Goal: Transaction & Acquisition: Purchase product/service

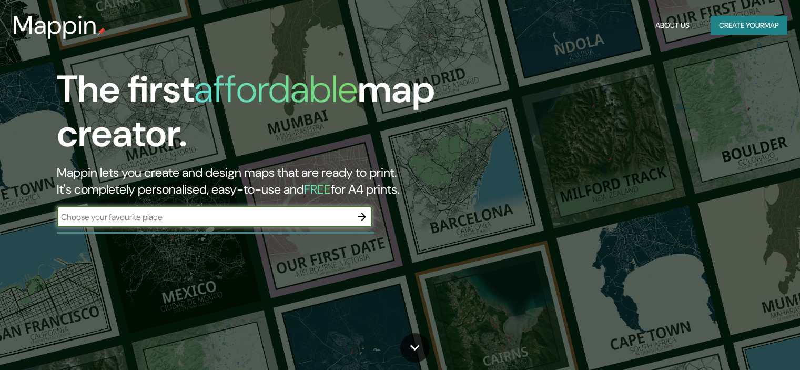
click at [145, 218] on input "text" at bounding box center [204, 217] width 294 height 12
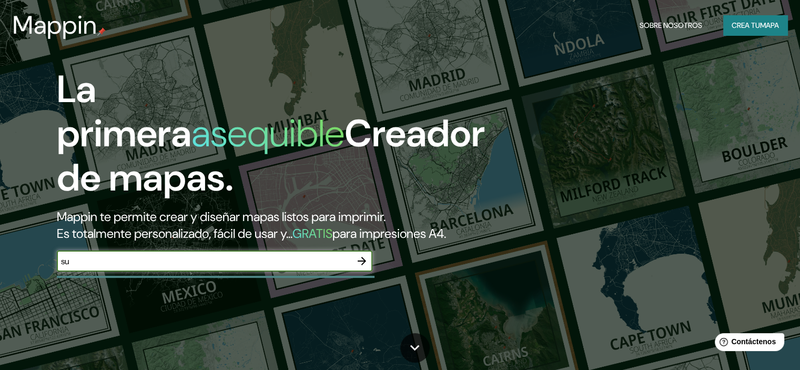
type input "s"
type input "paita"
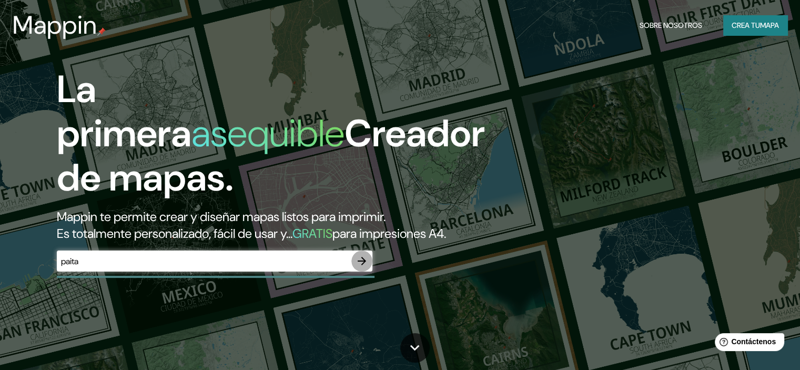
click at [353, 271] on button "button" at bounding box center [361, 260] width 21 height 21
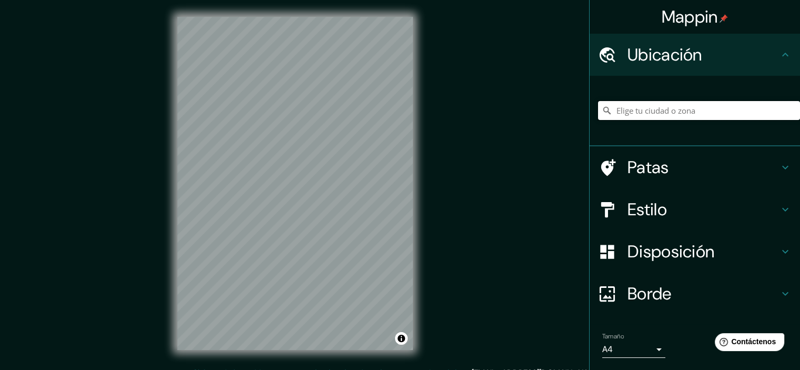
click at [657, 109] on input "Elige tu ciudad o zona" at bounding box center [699, 110] width 202 height 19
type input "Paita, [GEOGRAPHIC_DATA], [GEOGRAPHIC_DATA]"
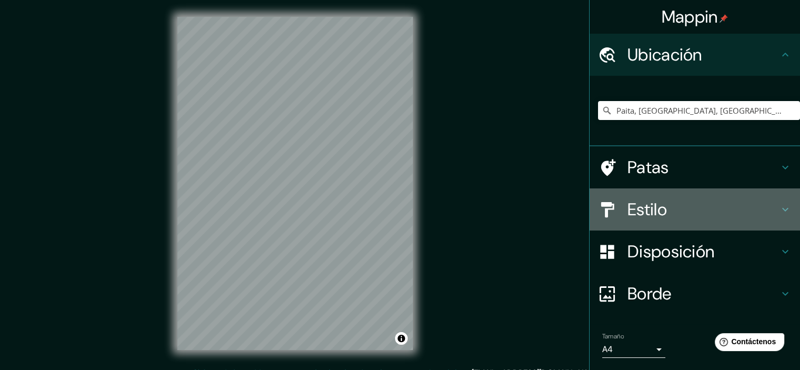
click at [673, 215] on h4 "Estilo" at bounding box center [702, 209] width 151 height 21
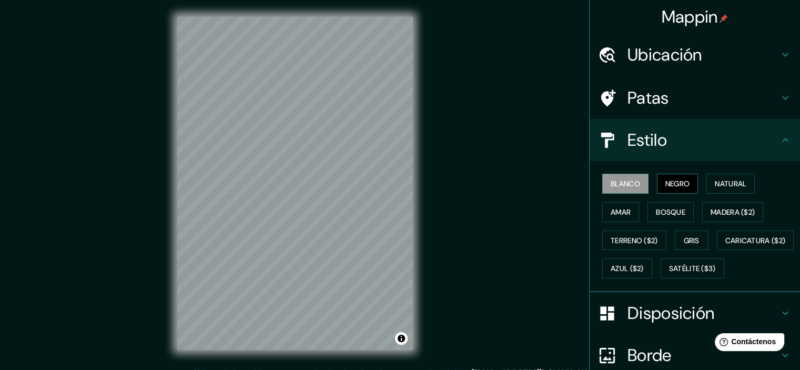
click at [668, 187] on font "Negro" at bounding box center [677, 183] width 25 height 9
click at [715, 188] on font "Natural" at bounding box center [730, 184] width 32 height 14
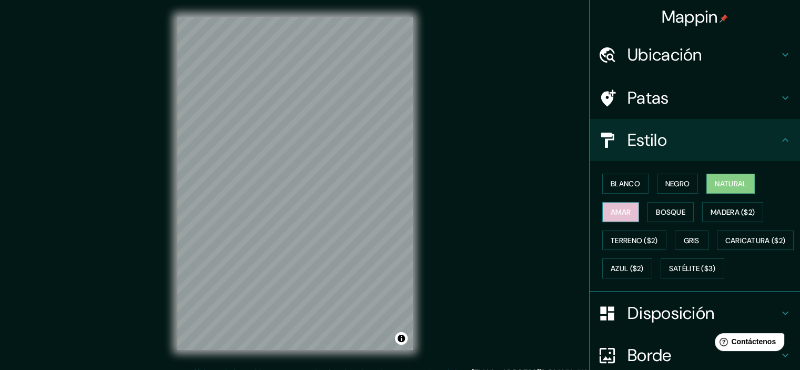
click at [612, 215] on font "Amar" at bounding box center [620, 211] width 20 height 9
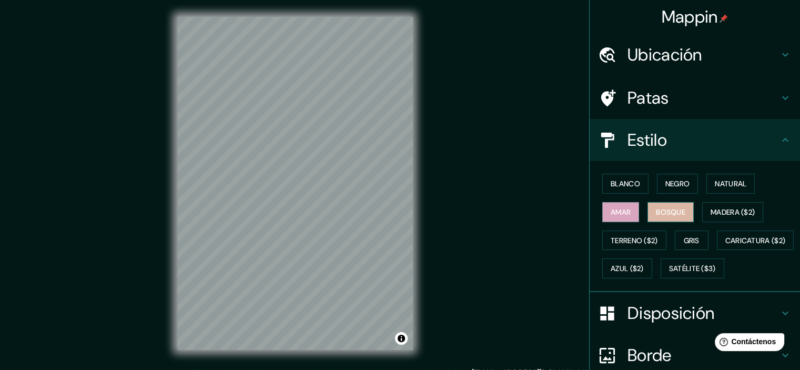
click at [647, 212] on button "Bosque" at bounding box center [670, 212] width 46 height 20
click at [684, 233] on font "Gris" at bounding box center [691, 240] width 16 height 14
